Goal: Entertainment & Leisure: Consume media (video, audio)

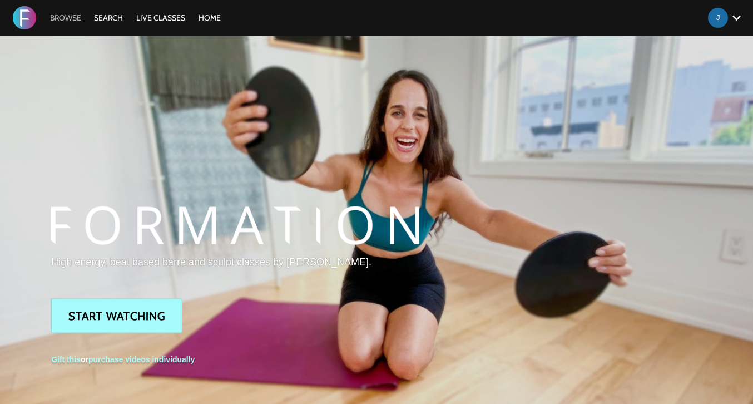
click at [67, 19] on link "Browse" at bounding box center [65, 18] width 42 height 10
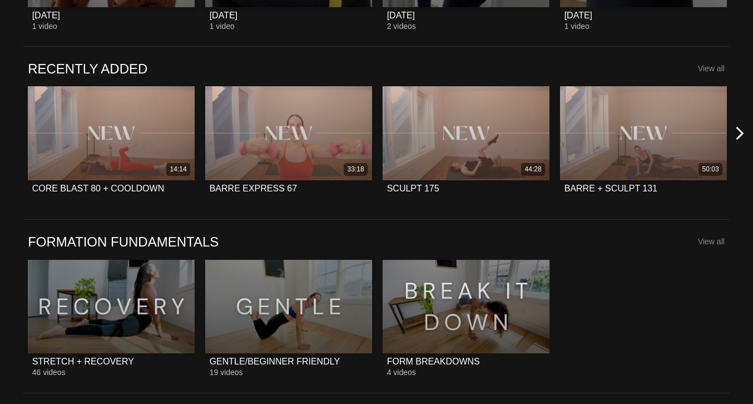
scroll to position [792, 0]
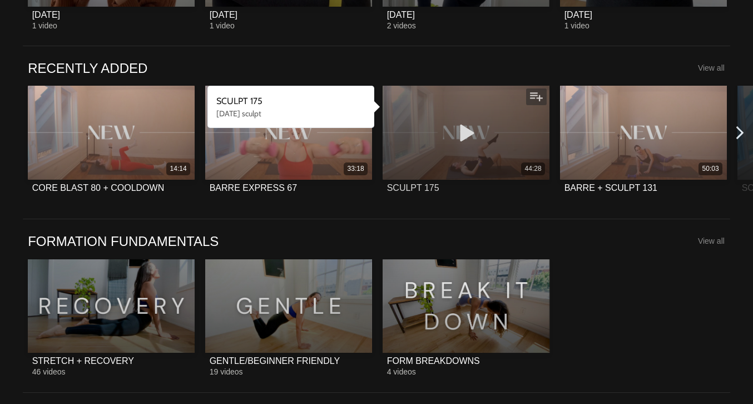
click at [464, 131] on icon at bounding box center [465, 132] width 33 height 19
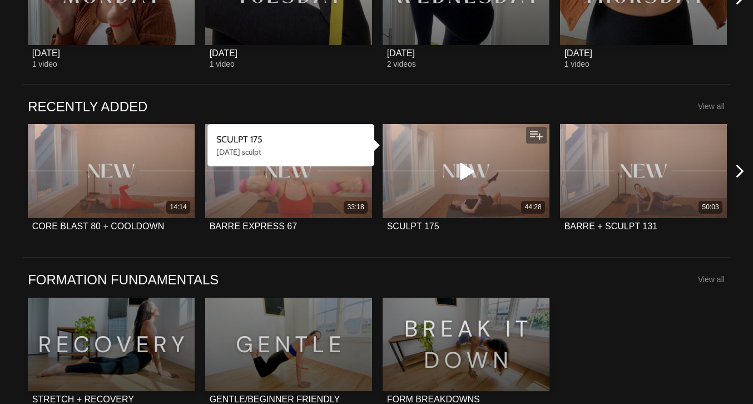
scroll to position [746, 0]
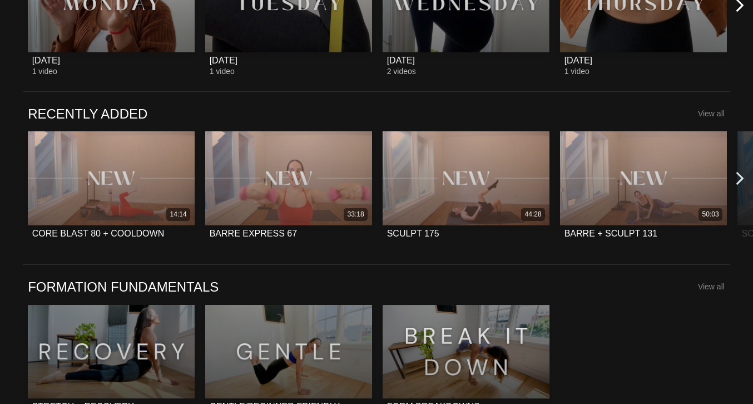
click at [739, 178] on icon at bounding box center [740, 178] width 14 height 14
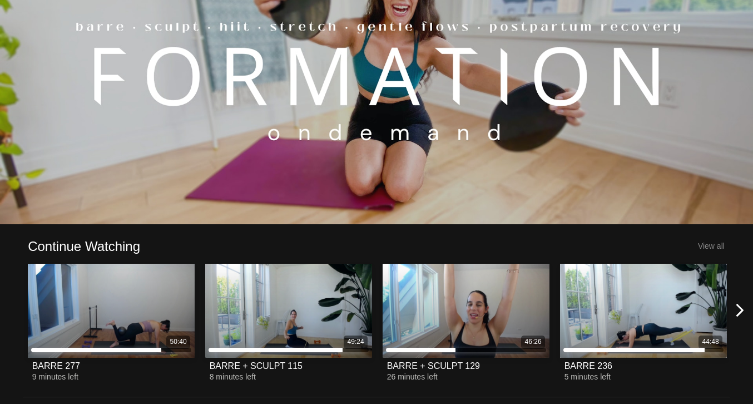
scroll to position [97, 0]
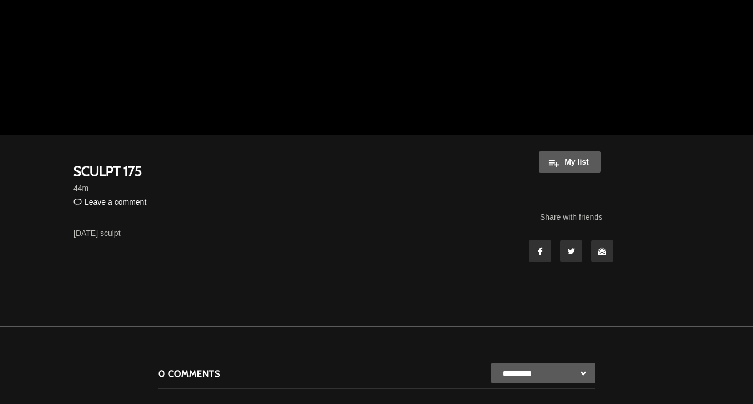
scroll to position [235, 0]
